Goal: Contribute content

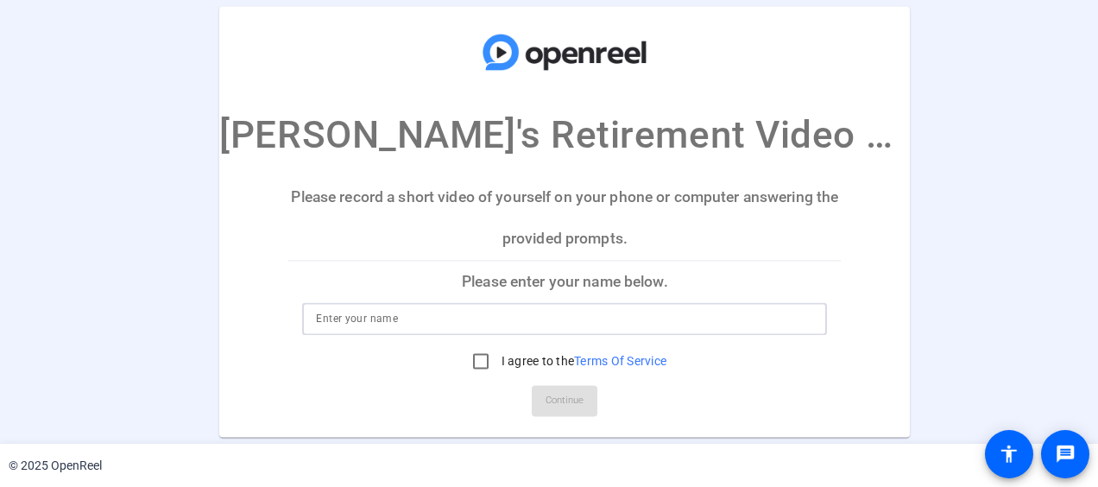
click at [497, 315] on input at bounding box center [564, 319] width 497 height 21
type input "[PERSON_NAME]"
click at [483, 363] on input "I agree to the Terms Of Service" at bounding box center [481, 361] width 35 height 35
checkbox input "true"
click at [562, 400] on span "Continue" at bounding box center [565, 401] width 38 height 26
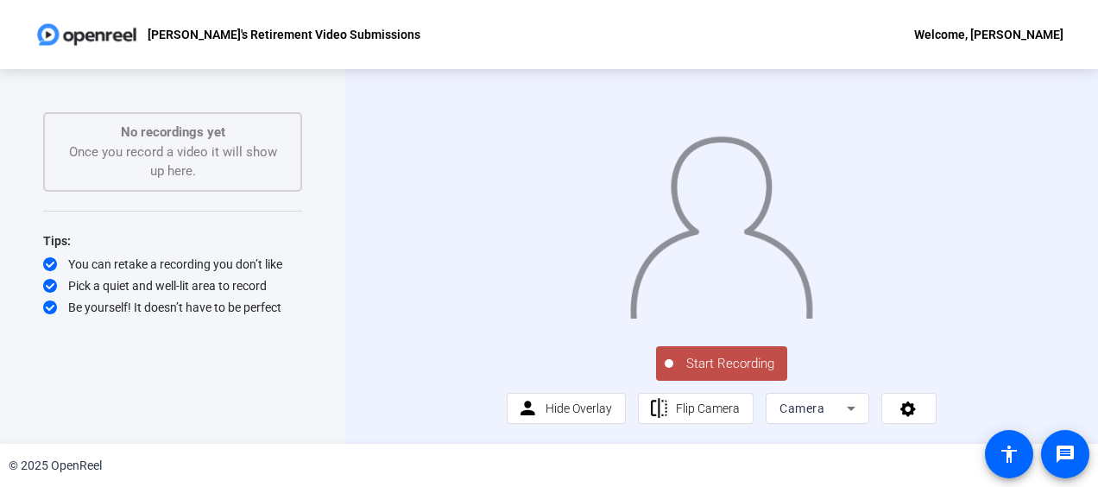
click at [763, 374] on span "Start Recording" at bounding box center [730, 364] width 114 height 20
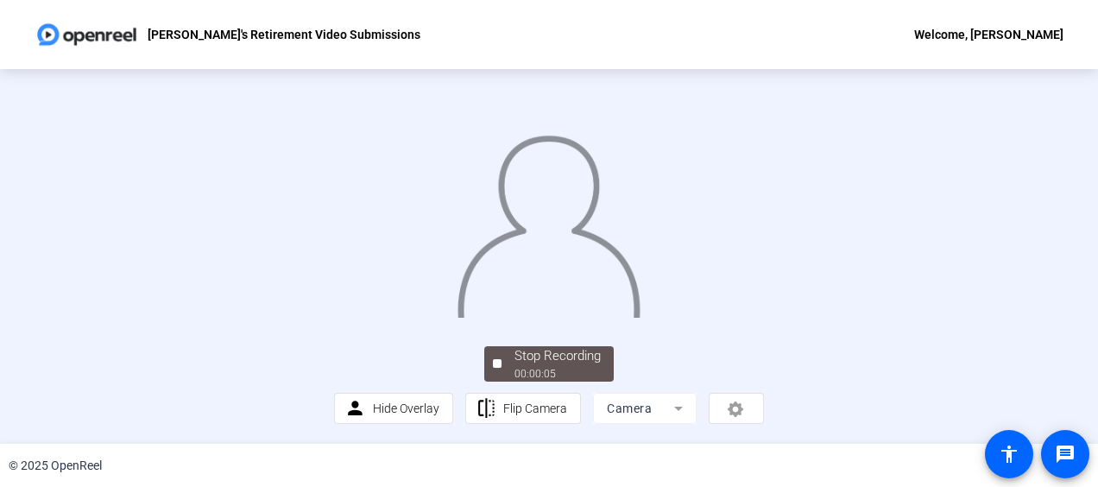
scroll to position [139, 0]
click at [517, 355] on div "Stop Recording" at bounding box center [558, 356] width 86 height 20
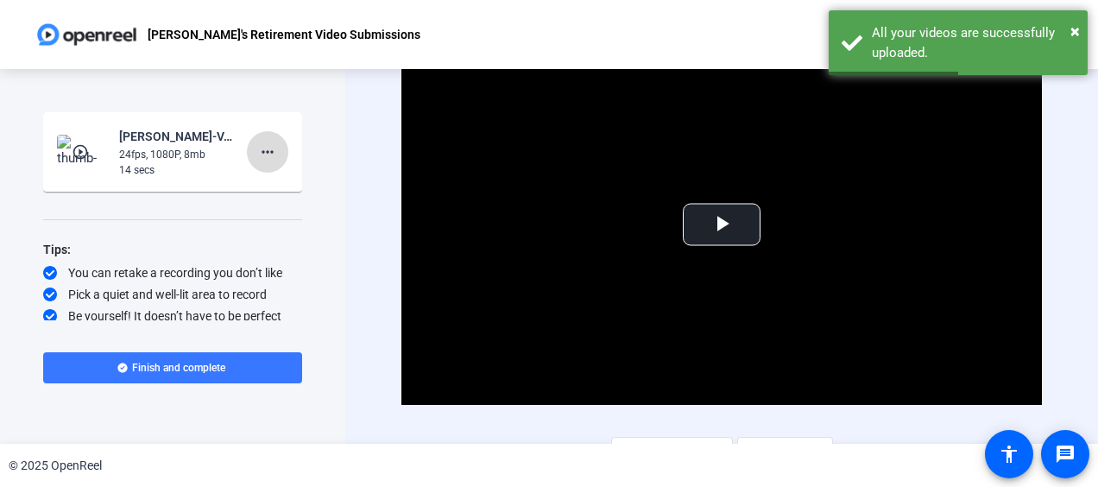
click at [262, 150] on mat-icon "more_horiz" at bounding box center [267, 152] width 21 height 21
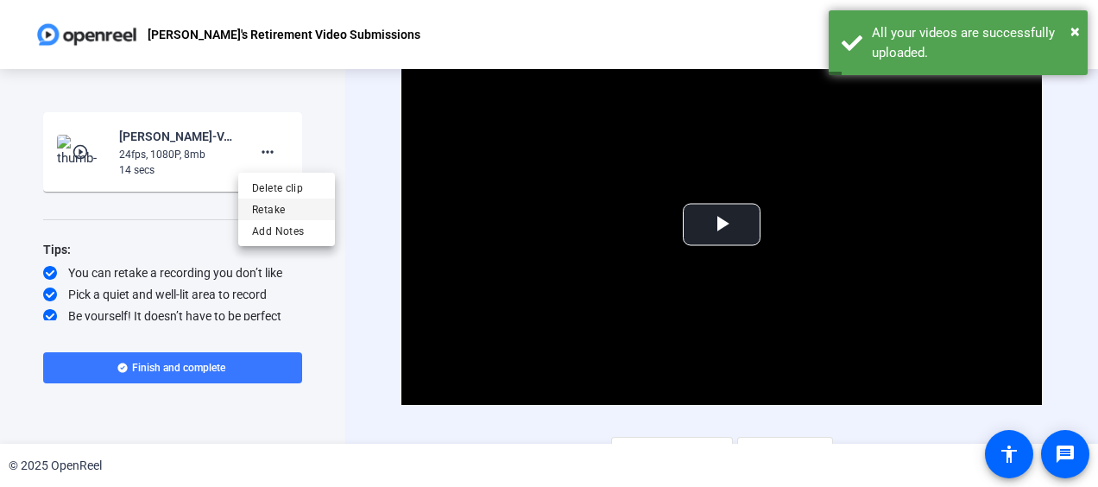
click at [276, 209] on span "Retake" at bounding box center [286, 209] width 69 height 21
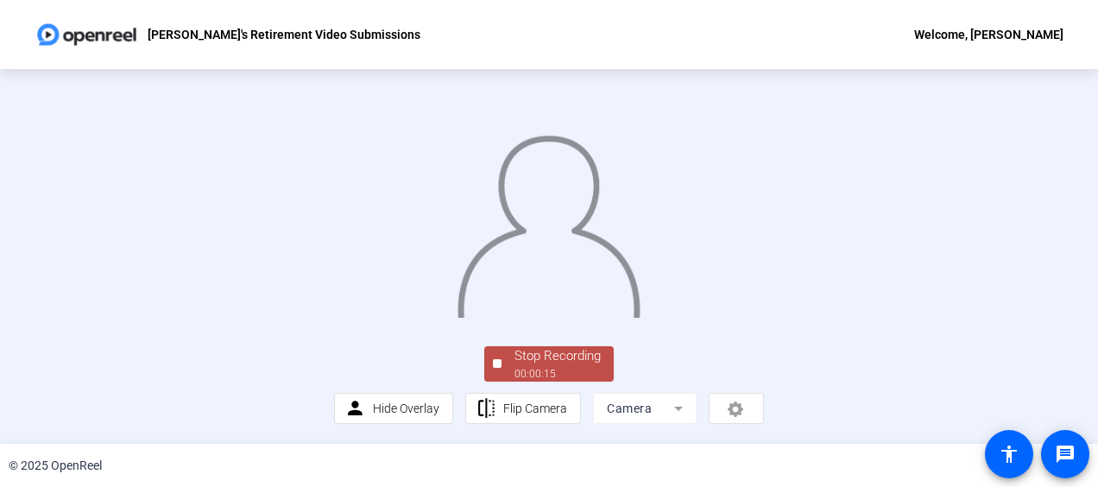
scroll to position [119, 0]
click at [543, 366] on div "Stop Recording" at bounding box center [558, 356] width 86 height 20
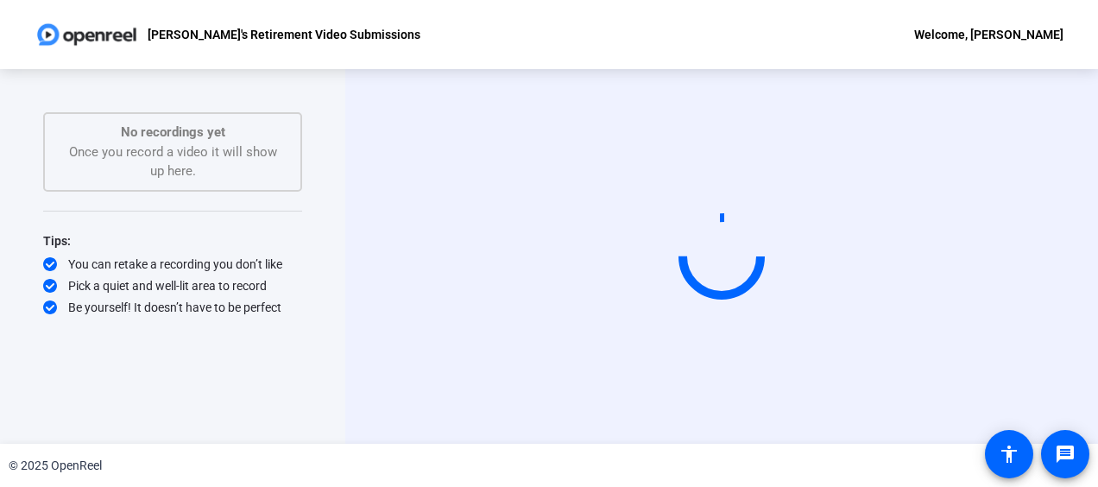
scroll to position [0, 0]
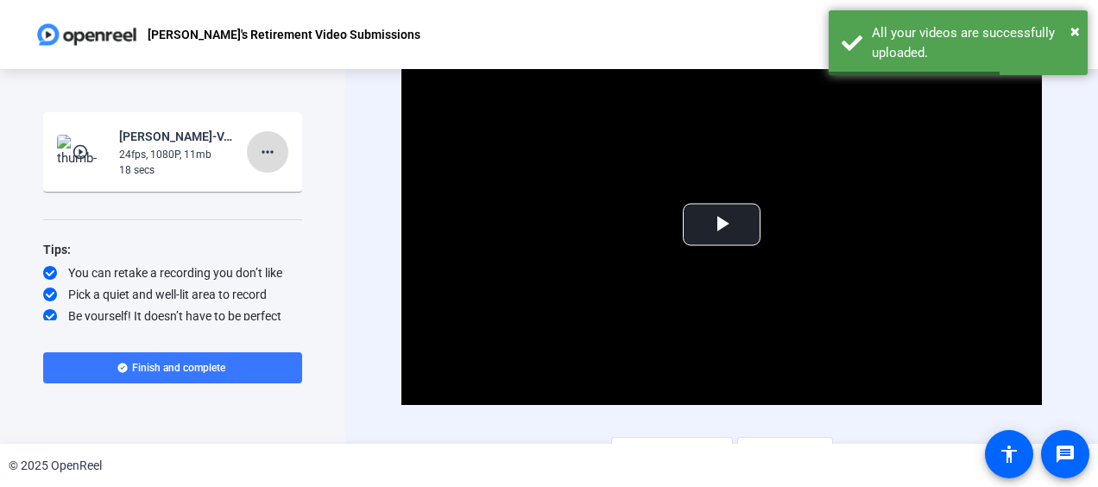
click at [269, 154] on span at bounding box center [267, 151] width 41 height 41
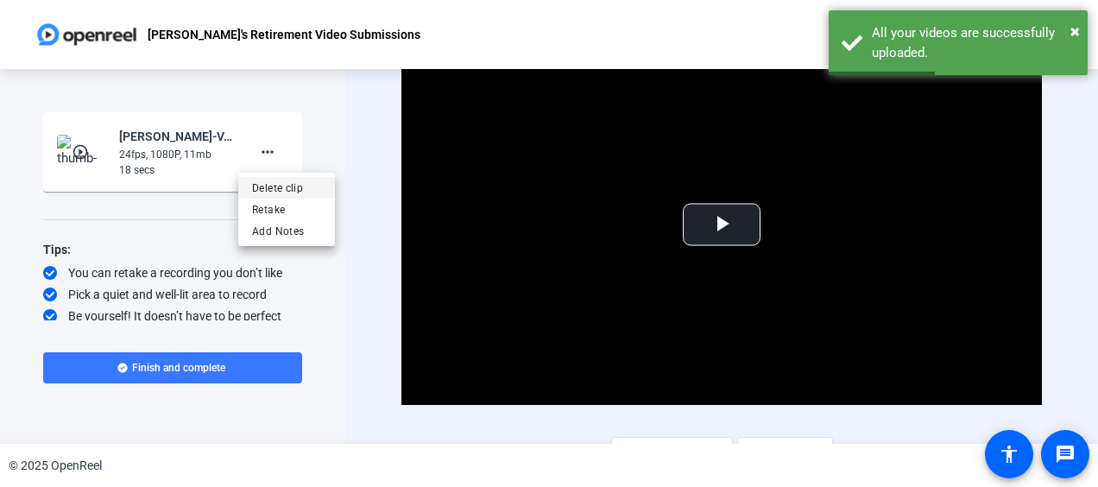
click at [286, 191] on span "Delete clip" at bounding box center [286, 188] width 69 height 21
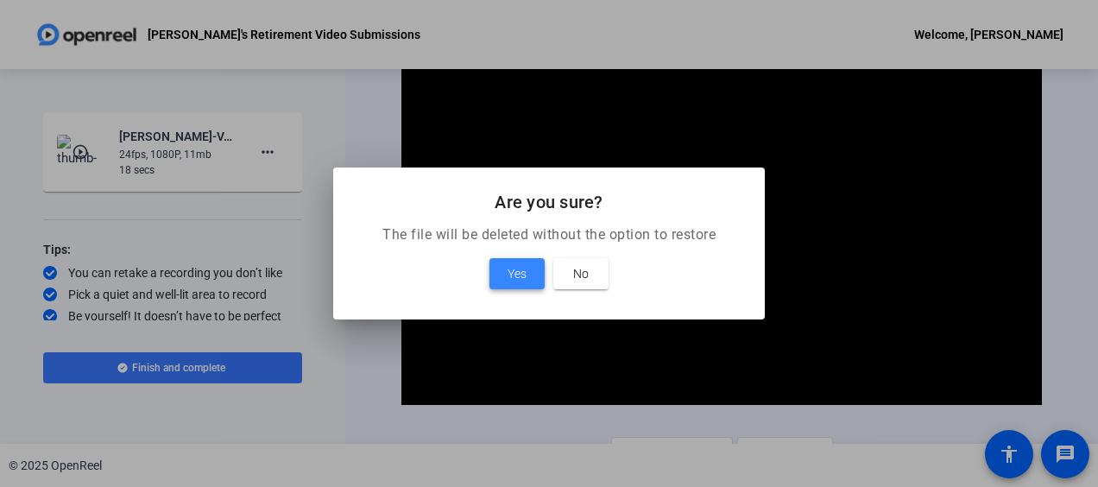
click at [527, 270] on span at bounding box center [516, 273] width 55 height 41
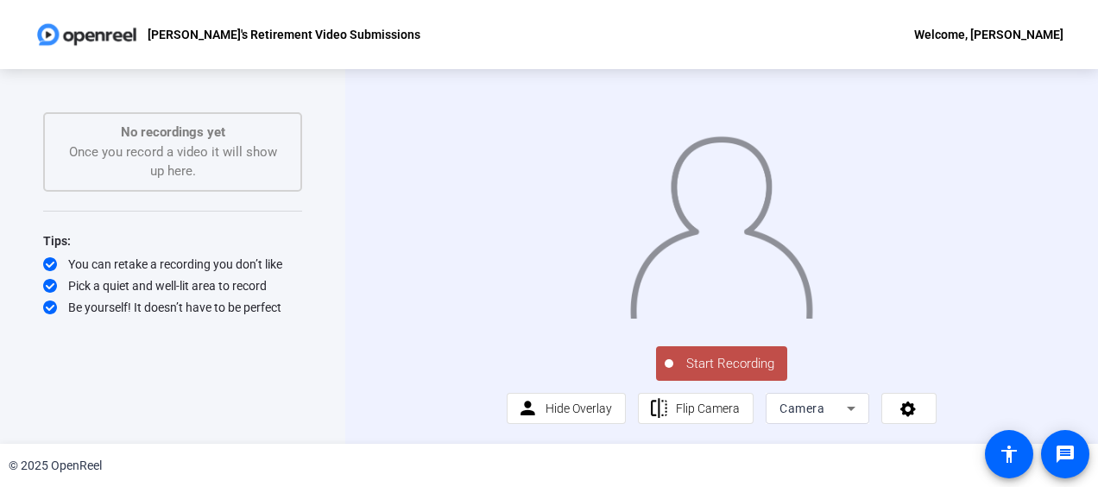
click at [718, 374] on span "Start Recording" at bounding box center [730, 364] width 114 height 20
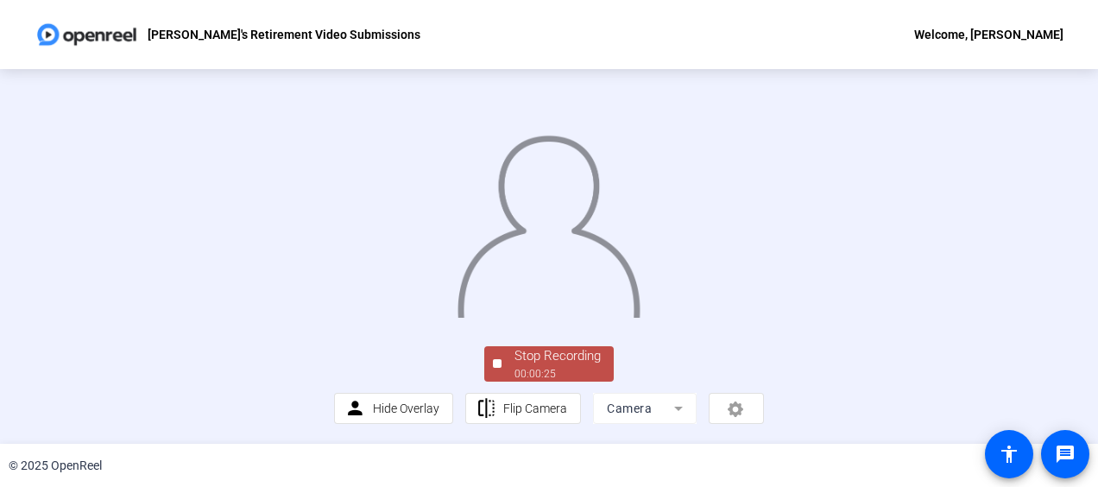
scroll to position [103, 0]
click at [540, 366] on div "Stop Recording" at bounding box center [558, 356] width 86 height 20
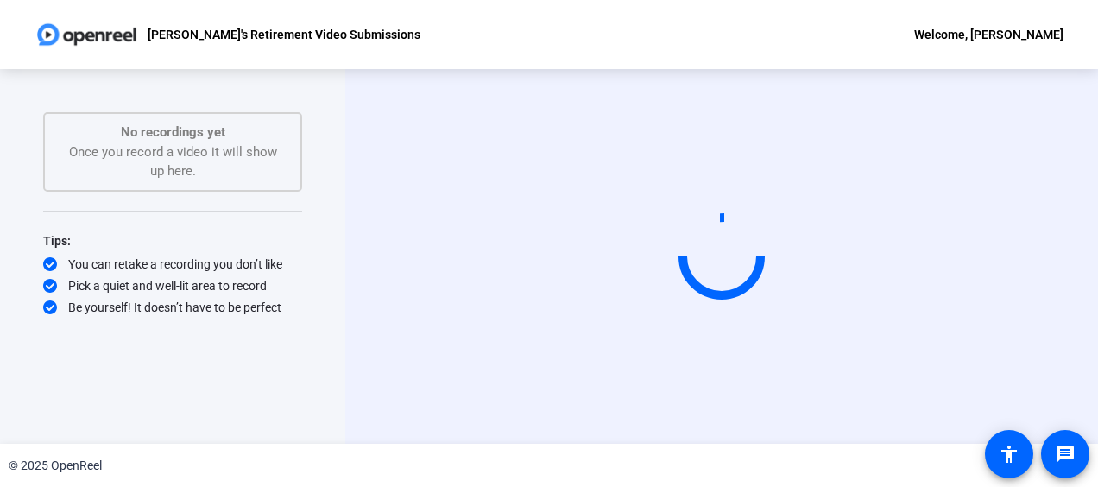
scroll to position [0, 0]
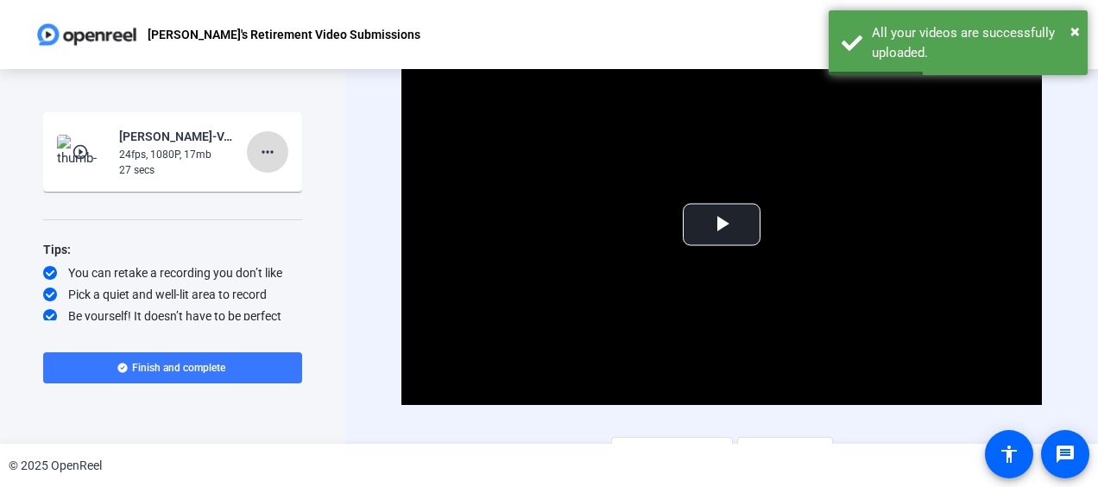
click at [259, 148] on mat-icon "more_horiz" at bounding box center [267, 152] width 21 height 21
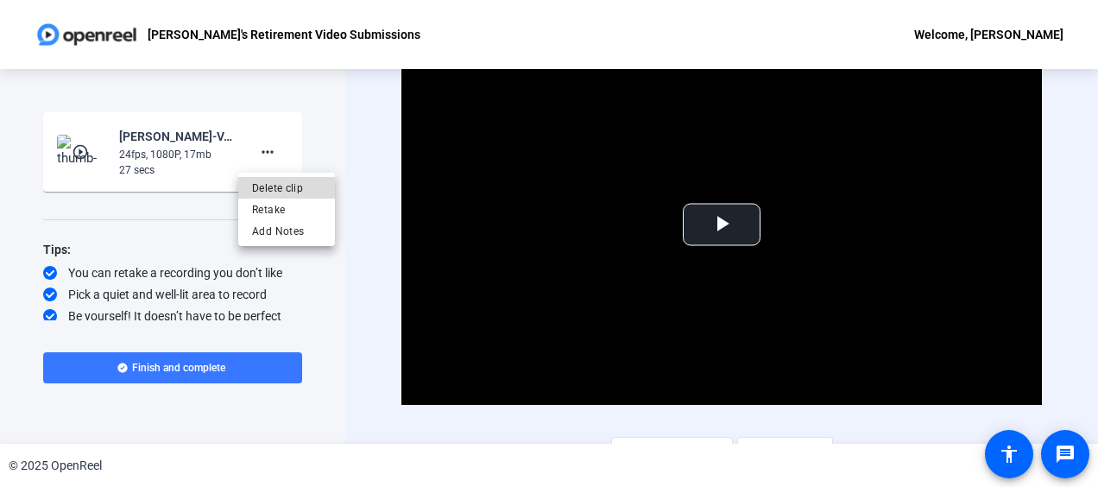
click at [299, 180] on span "Delete clip" at bounding box center [286, 188] width 69 height 21
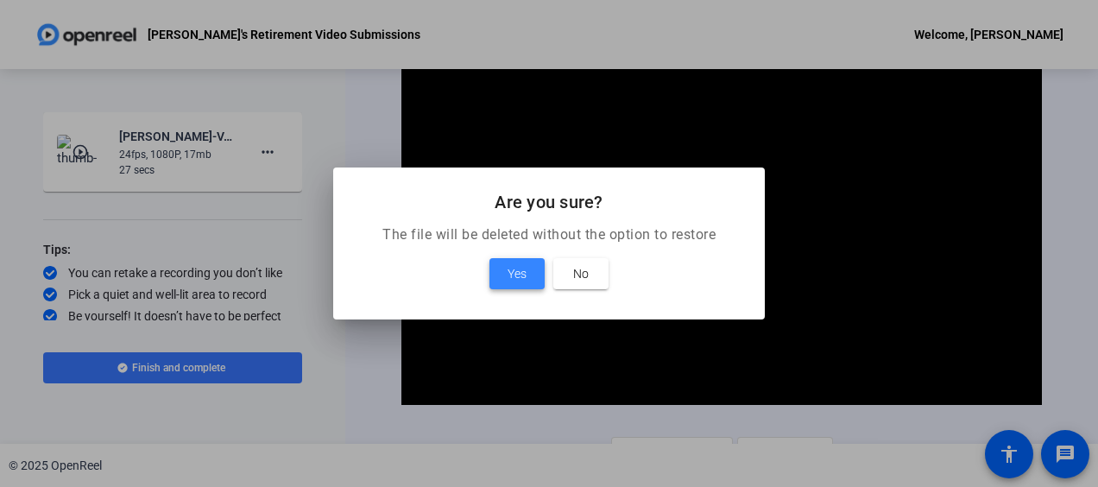
click at [523, 268] on span "Yes" at bounding box center [517, 273] width 19 height 21
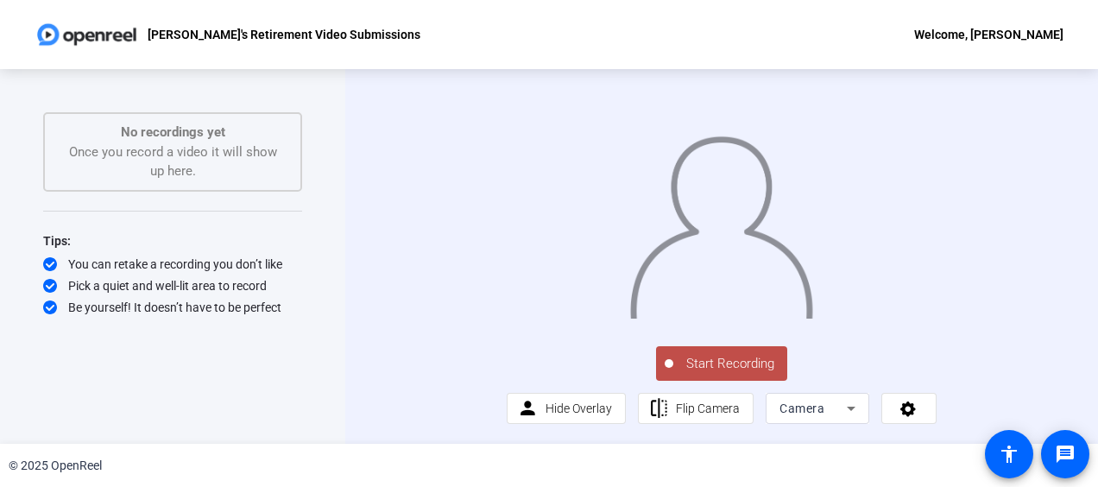
click at [725, 374] on span "Start Recording" at bounding box center [730, 364] width 114 height 20
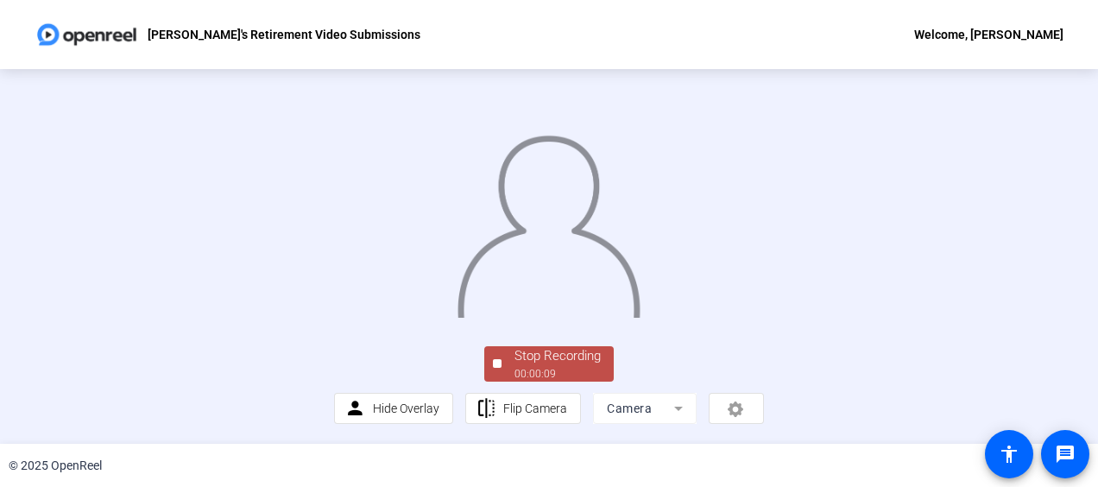
scroll to position [139, 0]
click at [537, 372] on div "00:00:10" at bounding box center [558, 374] width 86 height 16
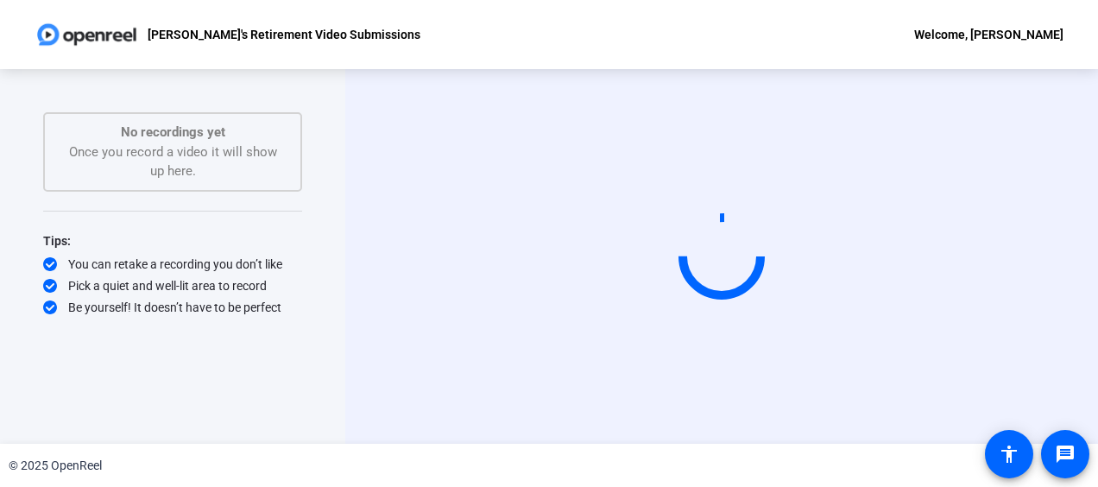
scroll to position [0, 0]
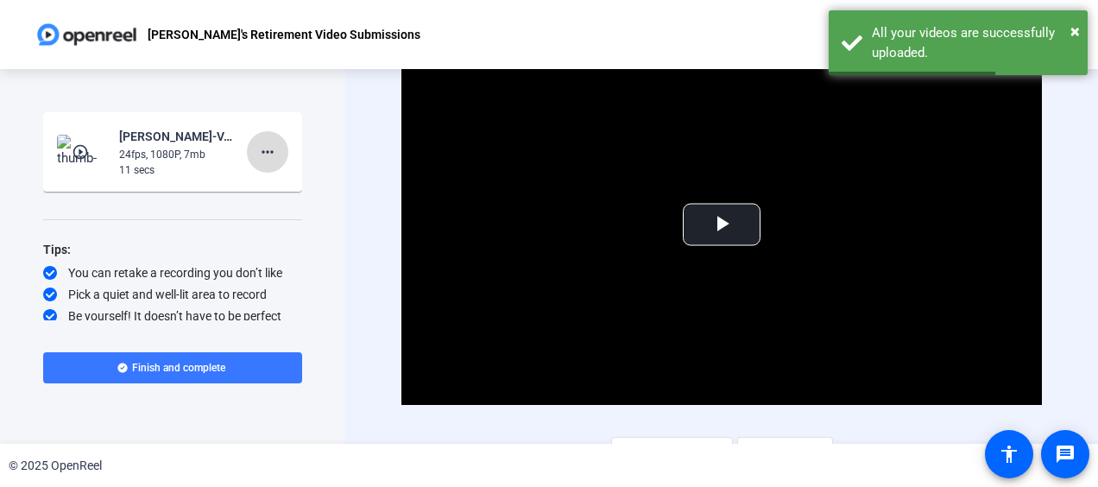
click at [266, 154] on mat-icon "more_horiz" at bounding box center [267, 152] width 21 height 21
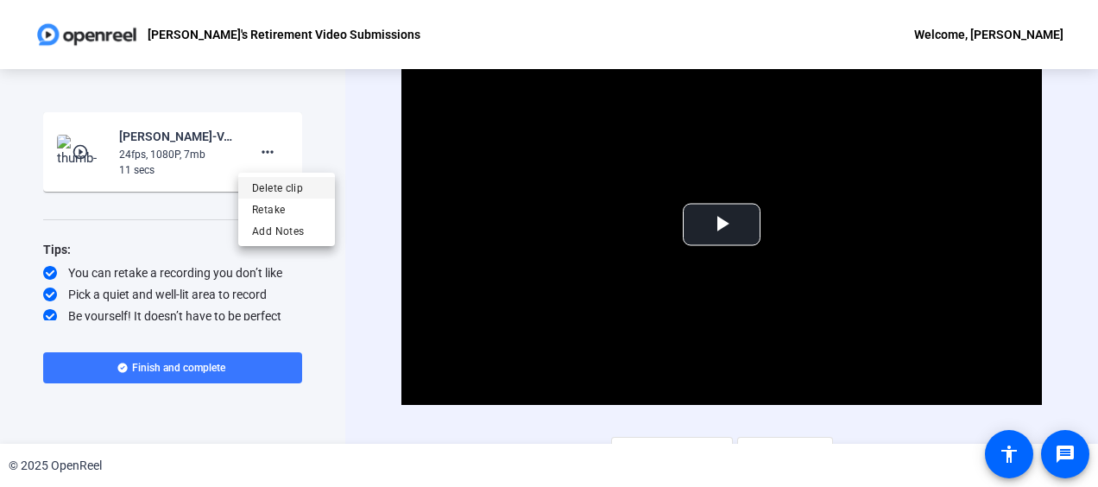
click at [307, 192] on span "Delete clip" at bounding box center [286, 188] width 69 height 21
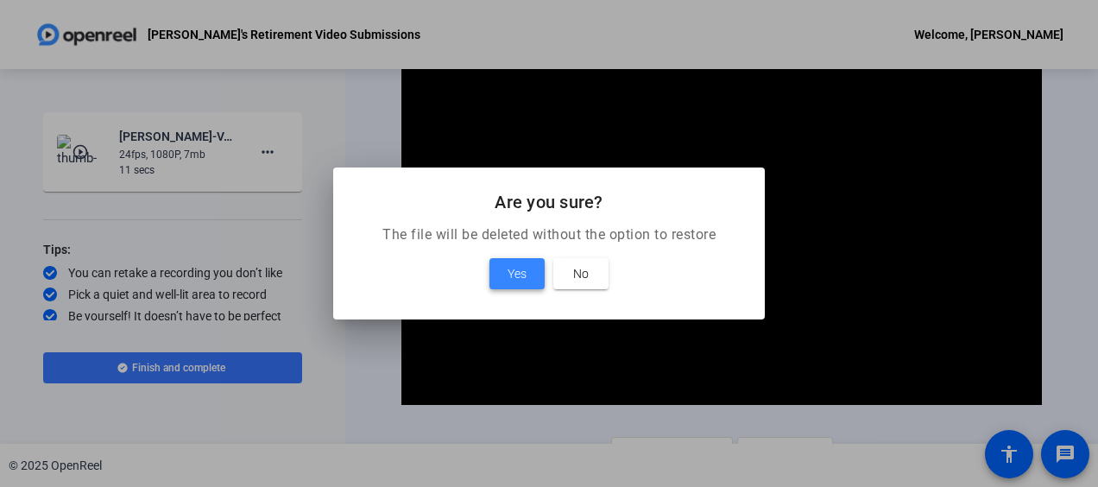
click at [532, 271] on span at bounding box center [516, 273] width 55 height 41
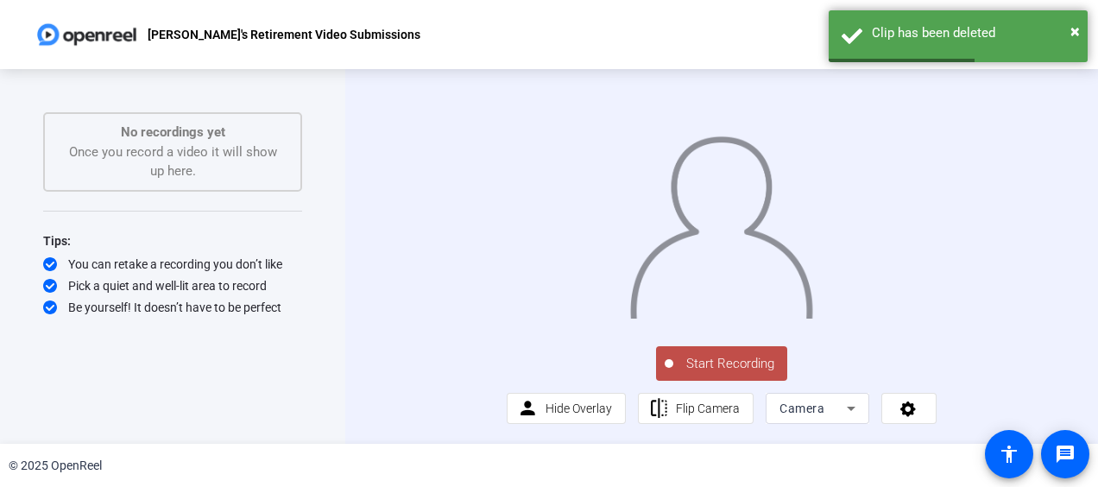
scroll to position [56, 0]
click at [847, 407] on icon at bounding box center [851, 409] width 9 height 4
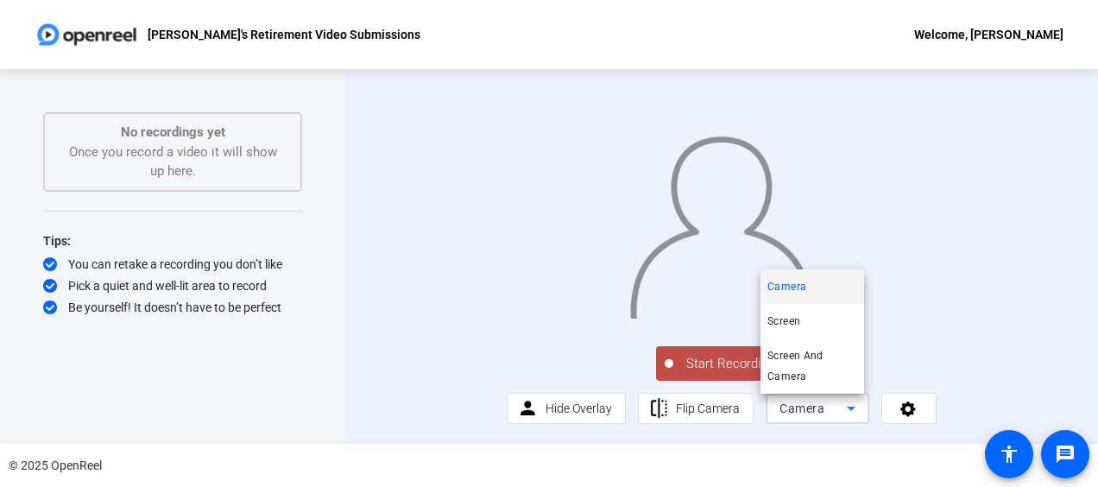
click at [846, 407] on div at bounding box center [549, 243] width 1098 height 487
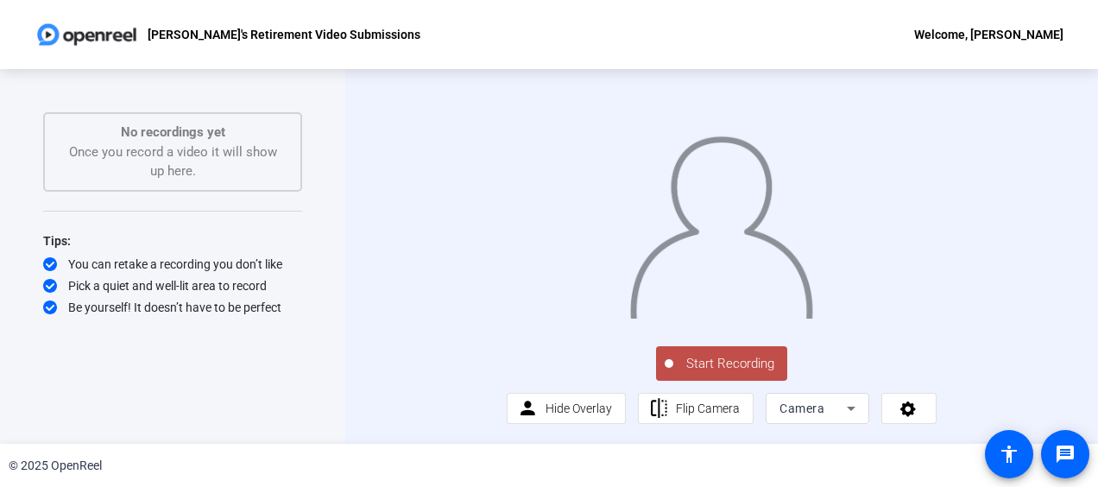
click at [753, 357] on span "Start Recording" at bounding box center [730, 364] width 114 height 20
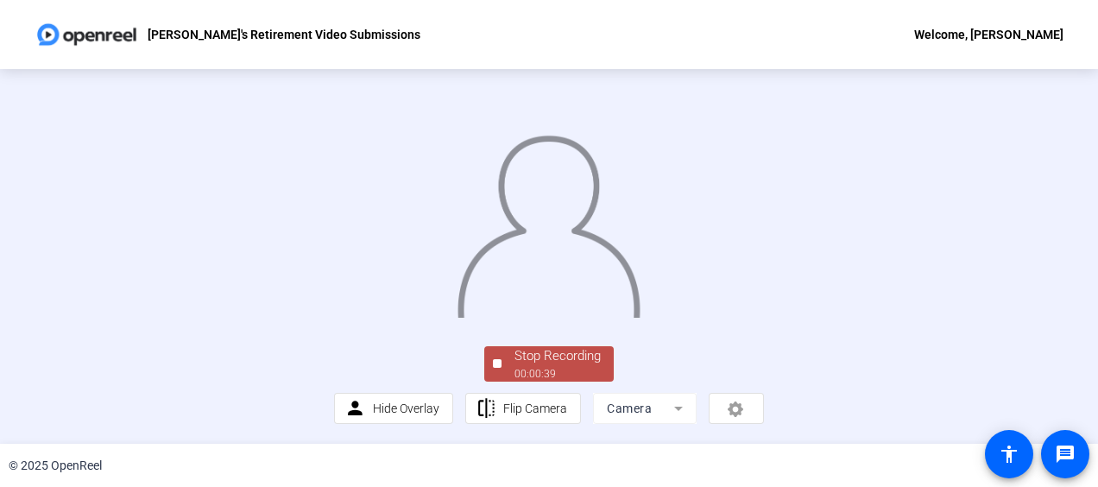
scroll to position [139, 0]
click at [529, 355] on div "Stop Recording" at bounding box center [558, 356] width 86 height 20
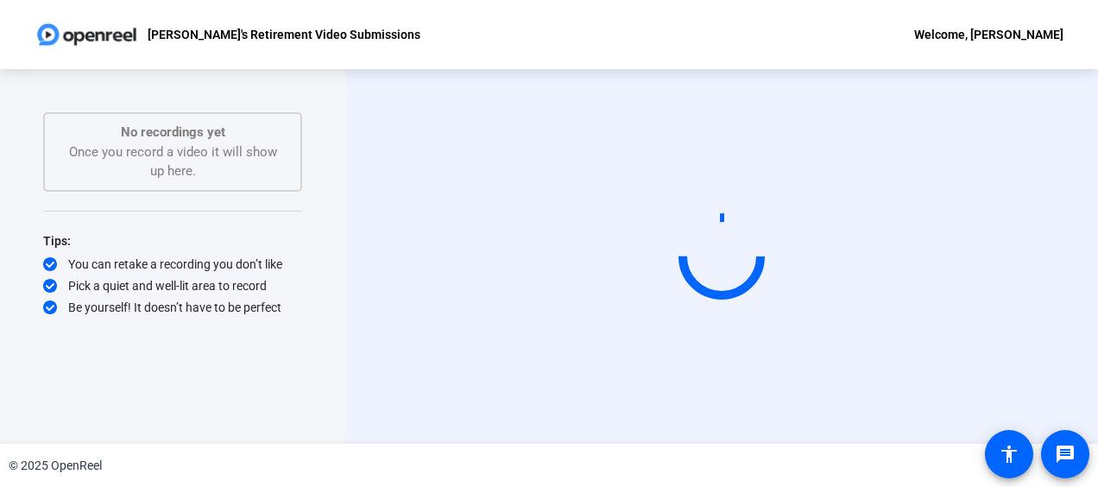
scroll to position [0, 0]
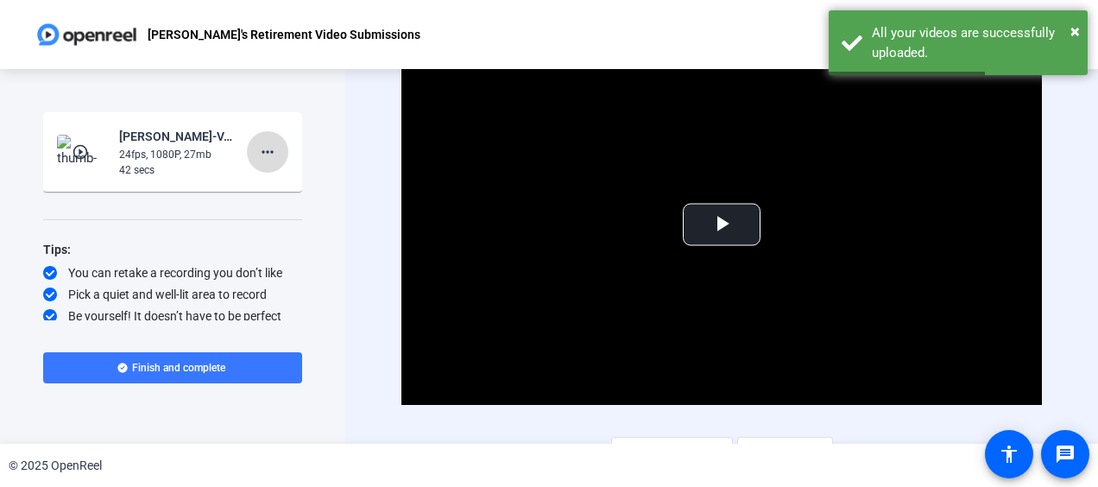
click at [257, 150] on mat-icon "more_horiz" at bounding box center [267, 152] width 21 height 21
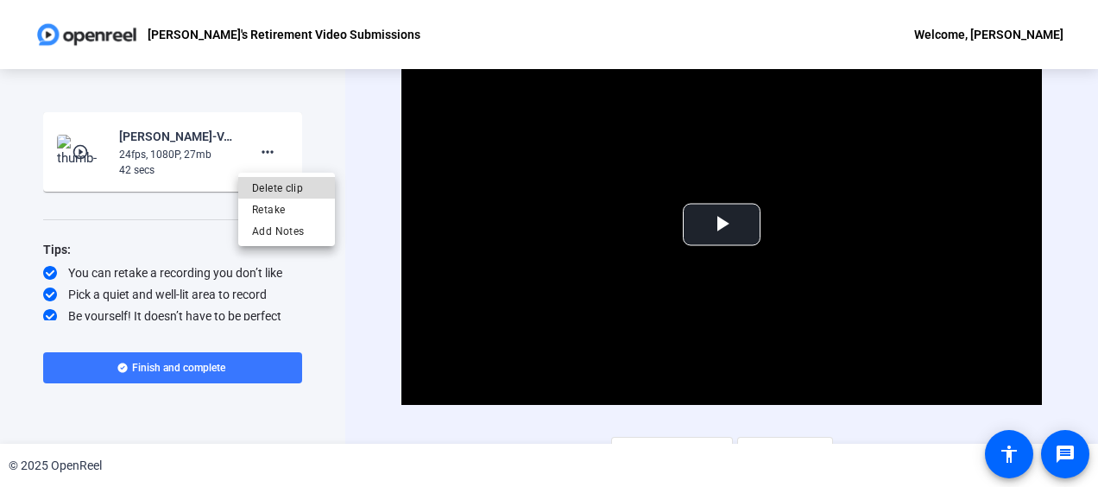
click at [297, 186] on span "Delete clip" at bounding box center [286, 188] width 69 height 21
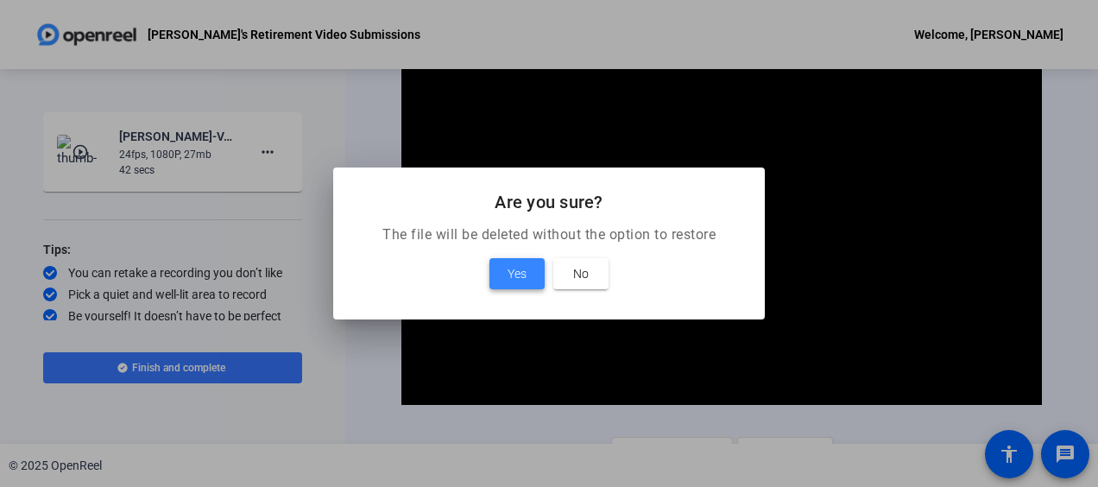
click at [513, 262] on span at bounding box center [516, 273] width 55 height 41
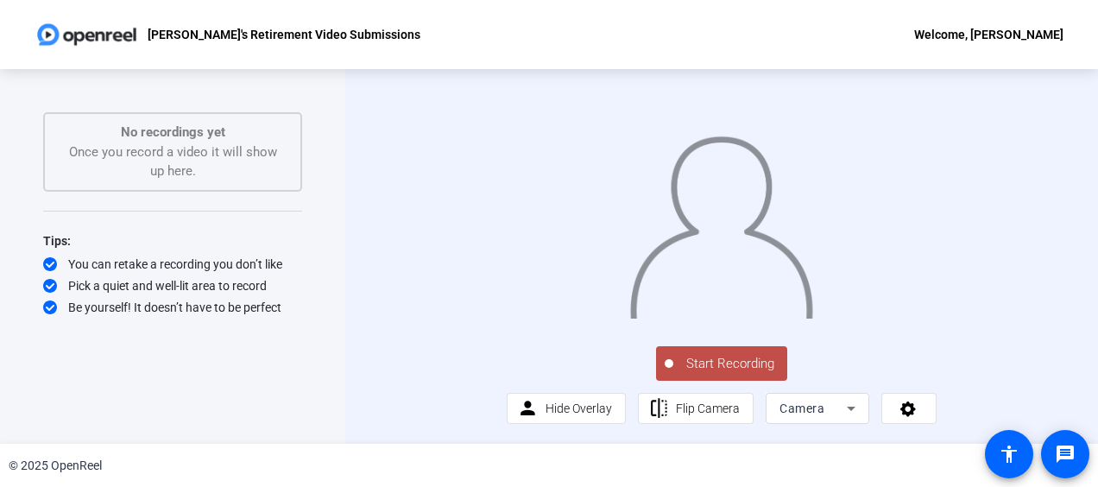
click at [702, 374] on span "Start Recording" at bounding box center [730, 364] width 114 height 20
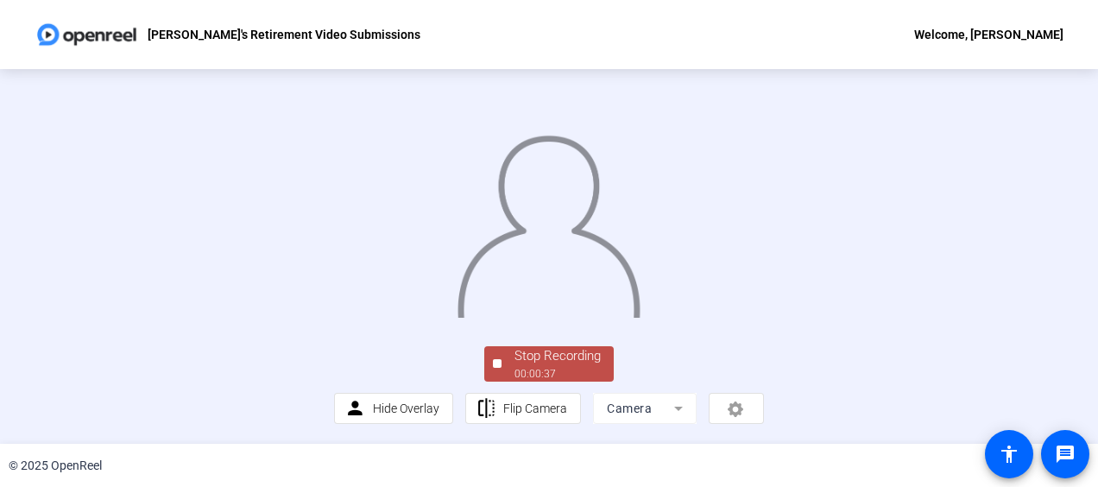
scroll to position [139, 0]
click at [535, 363] on div "Stop Recording" at bounding box center [558, 356] width 86 height 20
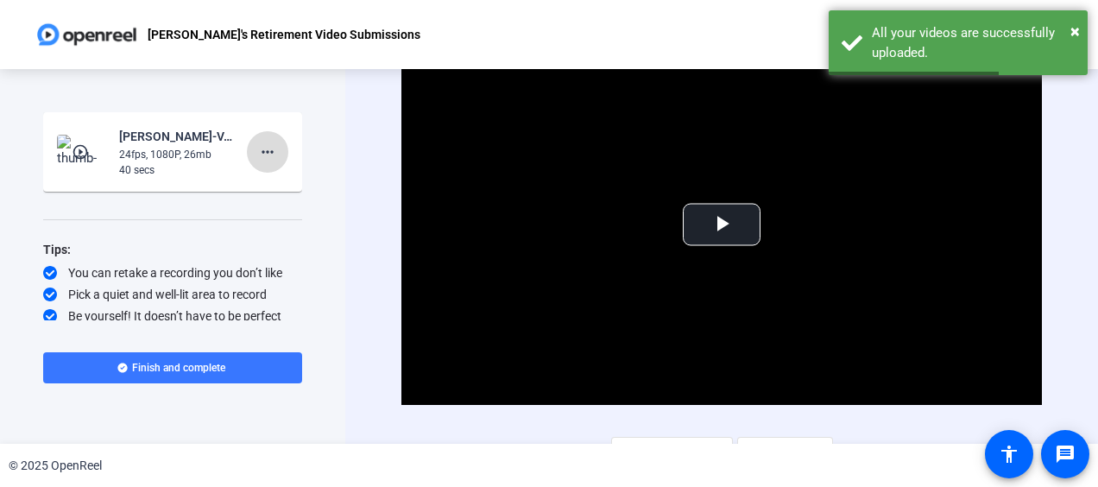
click at [262, 155] on mat-icon "more_horiz" at bounding box center [267, 152] width 21 height 21
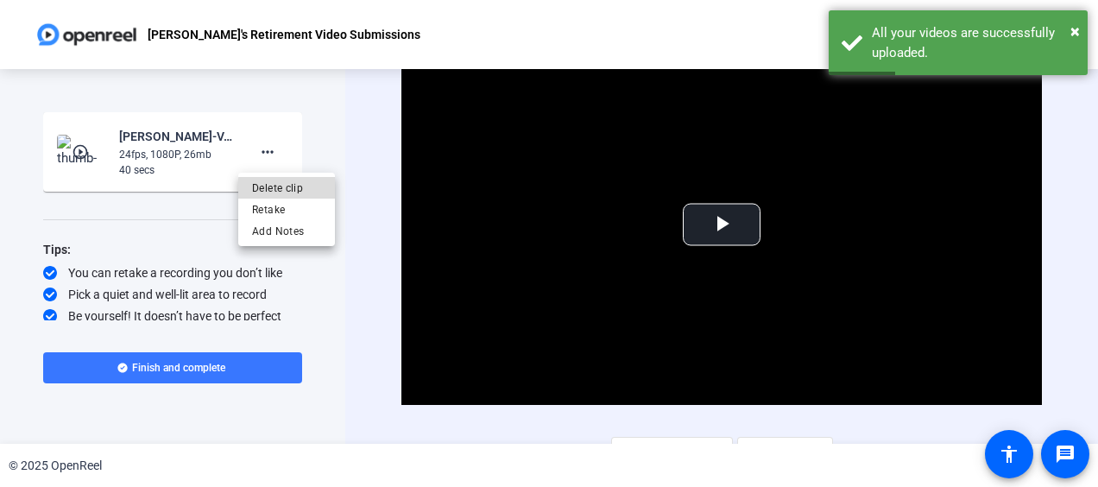
click at [300, 193] on span "Delete clip" at bounding box center [286, 188] width 69 height 21
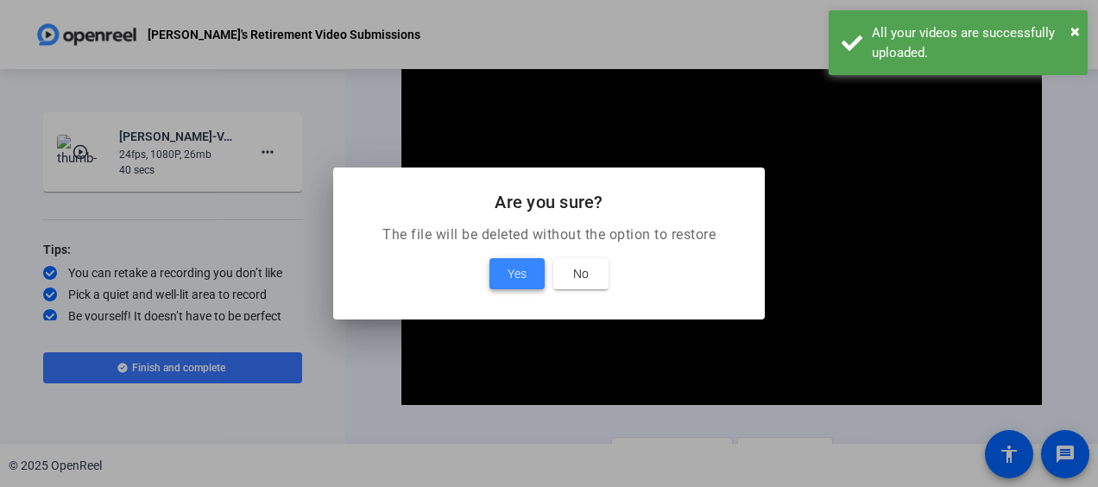
click at [534, 269] on span at bounding box center [516, 273] width 55 height 41
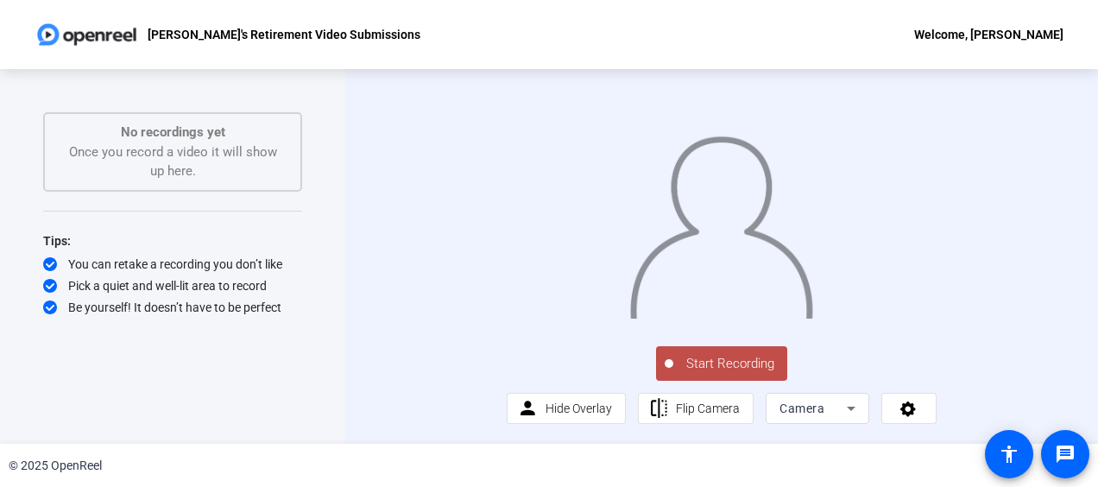
click at [748, 374] on span "Start Recording" at bounding box center [730, 364] width 114 height 20
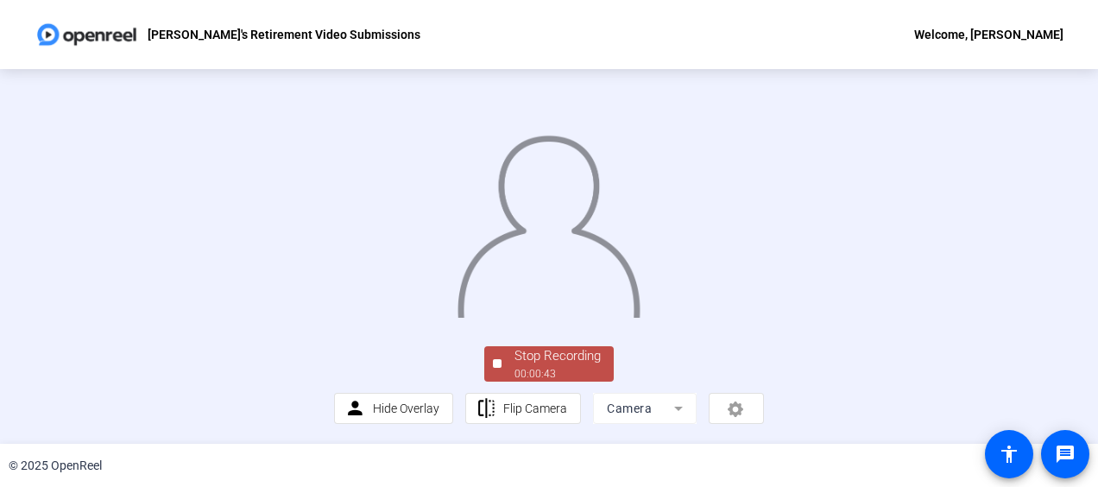
scroll to position [139, 0]
click at [539, 359] on div "Stop Recording" at bounding box center [558, 356] width 86 height 20
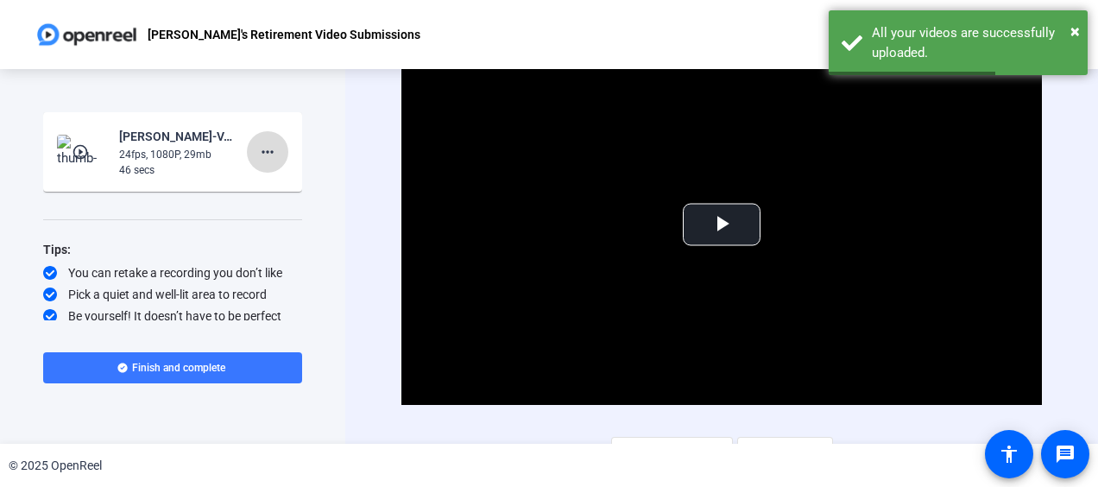
click at [257, 148] on mat-icon "more_horiz" at bounding box center [267, 152] width 21 height 21
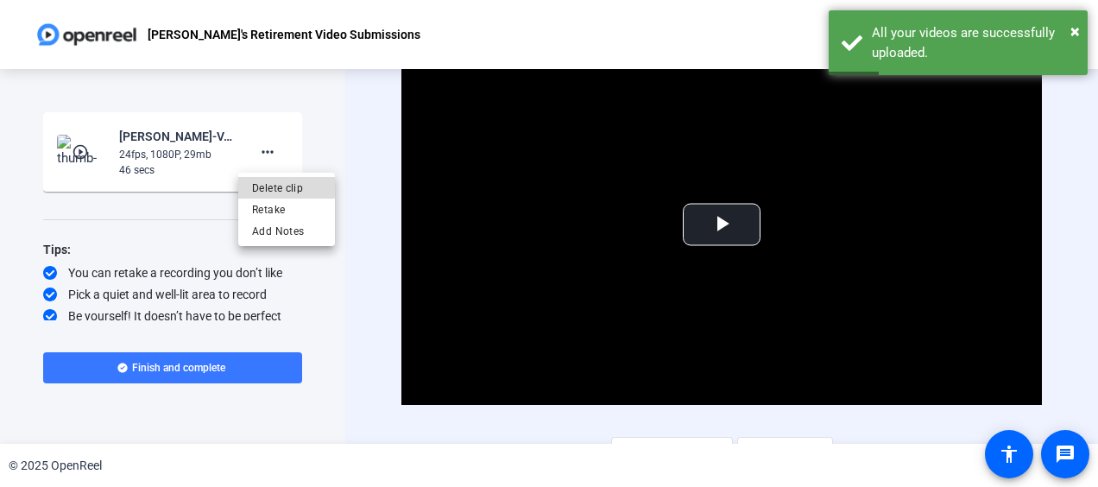
click at [275, 186] on span "Delete clip" at bounding box center [286, 188] width 69 height 21
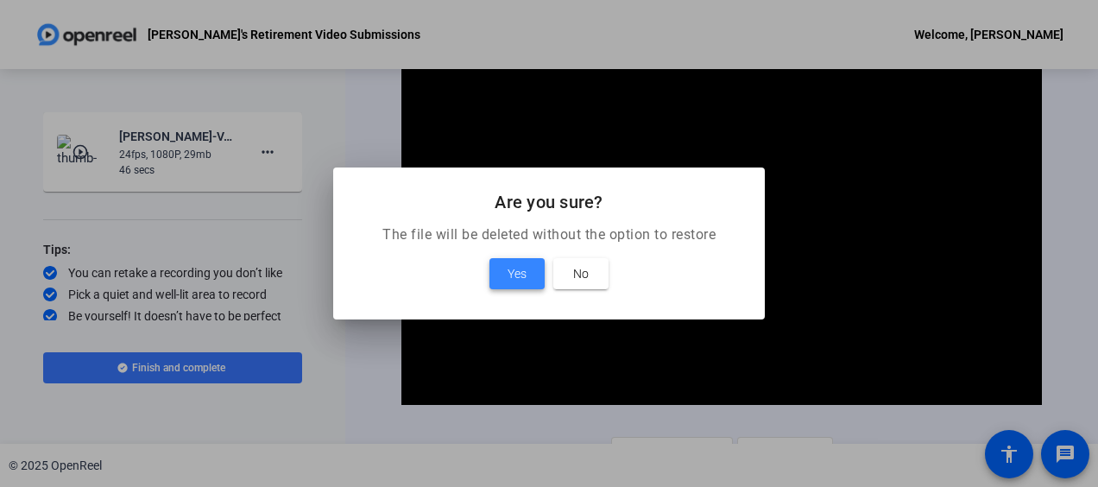
click at [527, 275] on span at bounding box center [516, 273] width 55 height 41
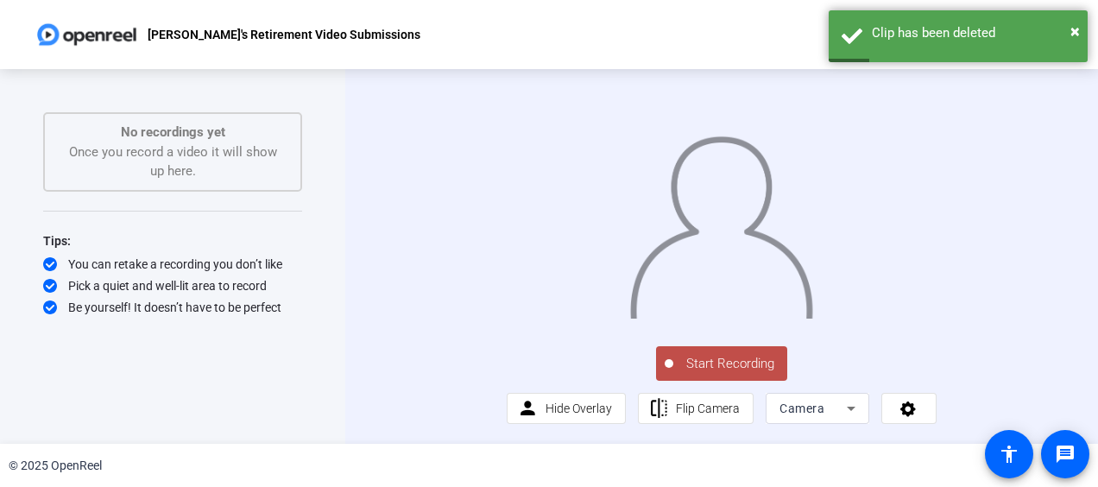
click at [742, 374] on span "Start Recording" at bounding box center [730, 364] width 114 height 20
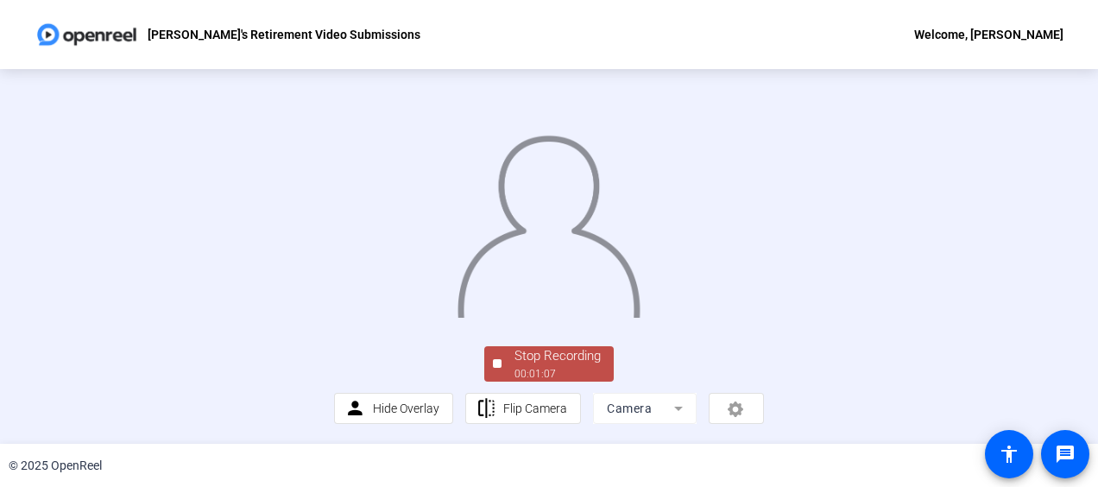
scroll to position [108, 0]
click at [565, 366] on div "Stop Recording" at bounding box center [558, 356] width 86 height 20
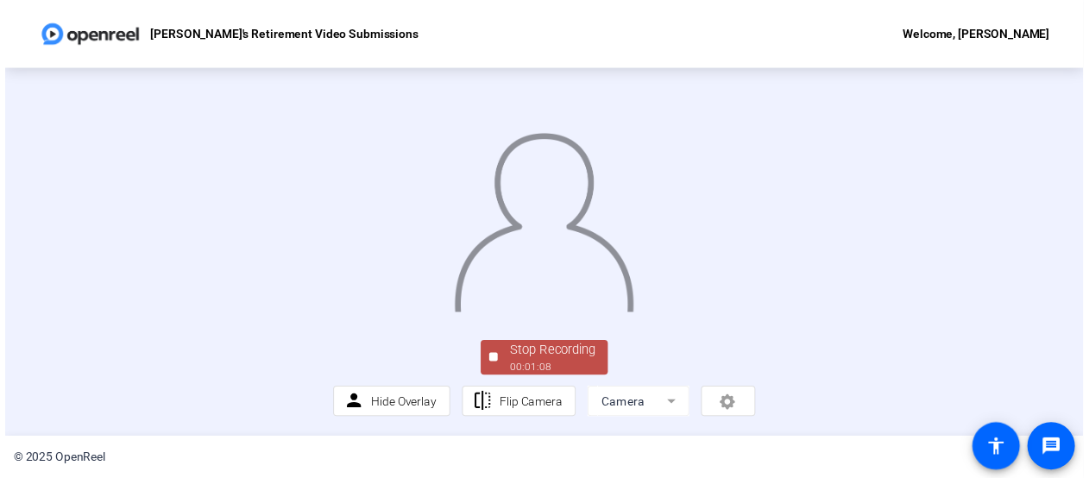
scroll to position [0, 0]
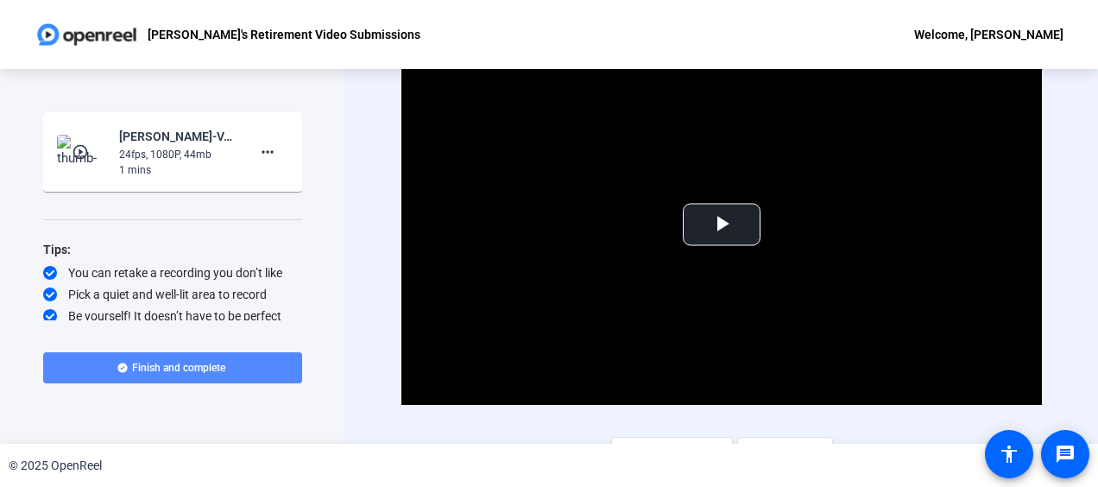
click at [186, 375] on span at bounding box center [172, 367] width 259 height 41
